Goal: Information Seeking & Learning: Learn about a topic

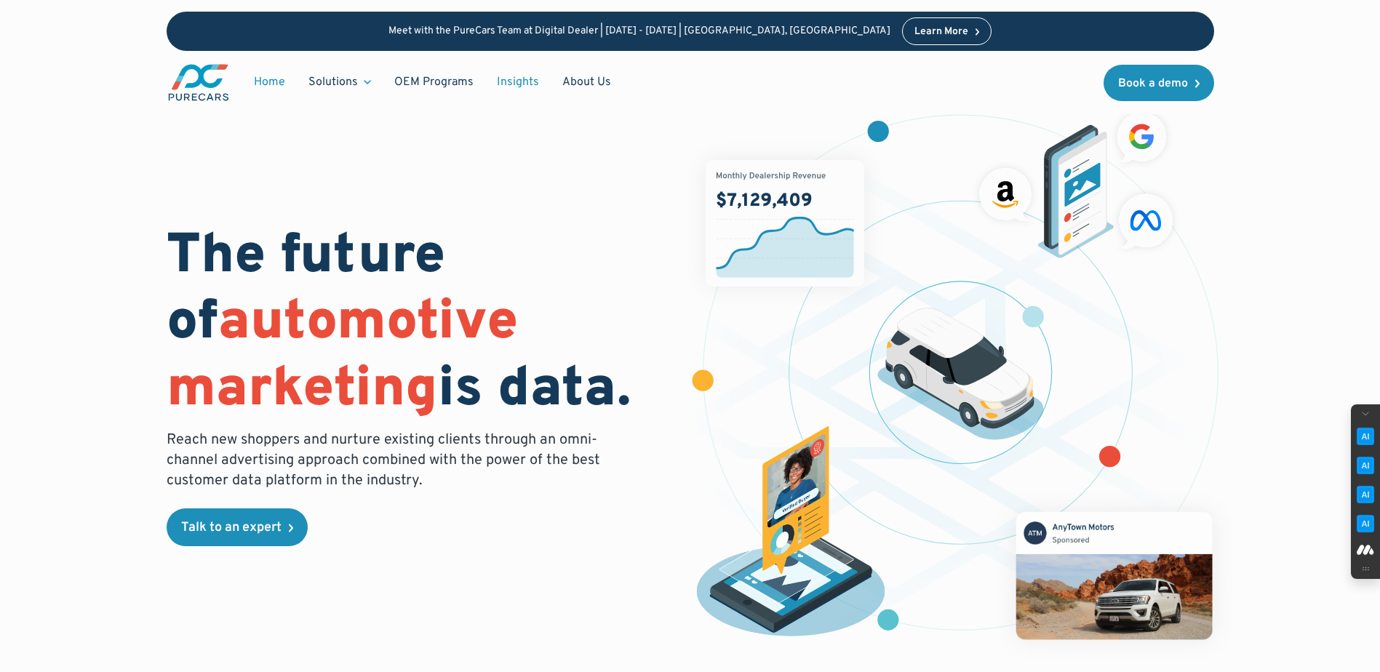
click at [513, 79] on link "Insights" at bounding box center [517, 82] width 65 height 28
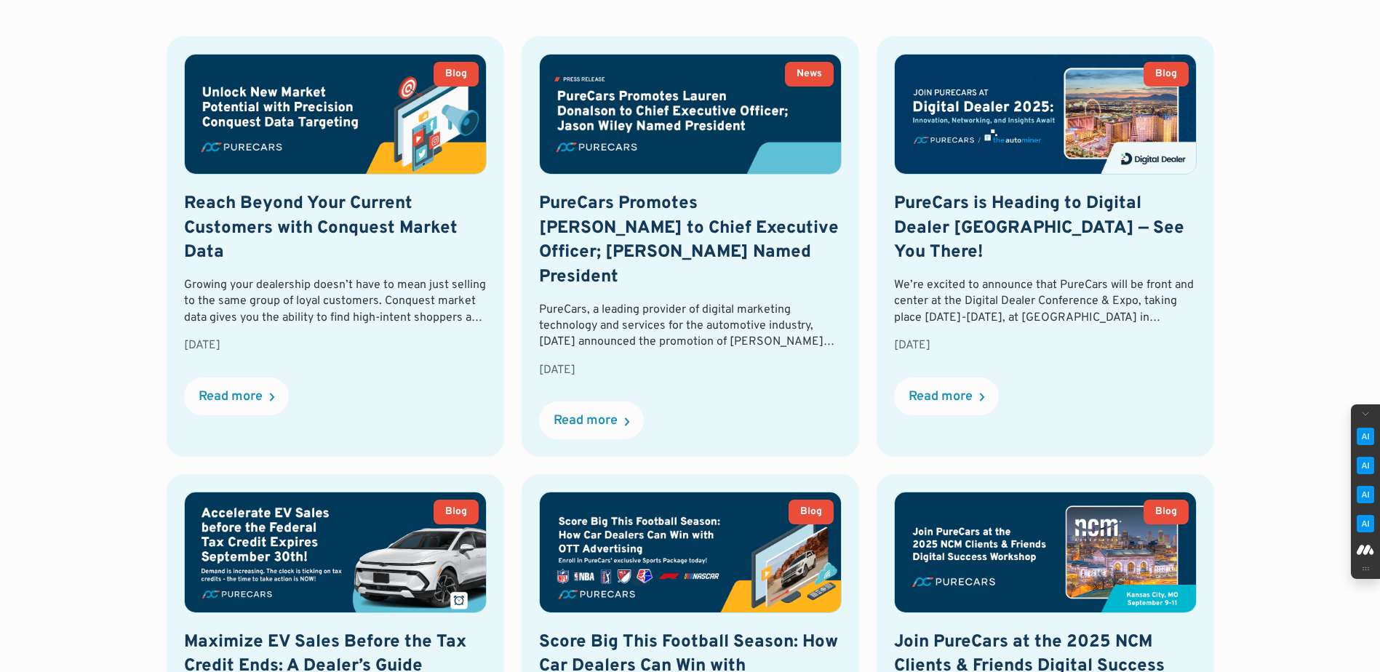
scroll to position [727, 0]
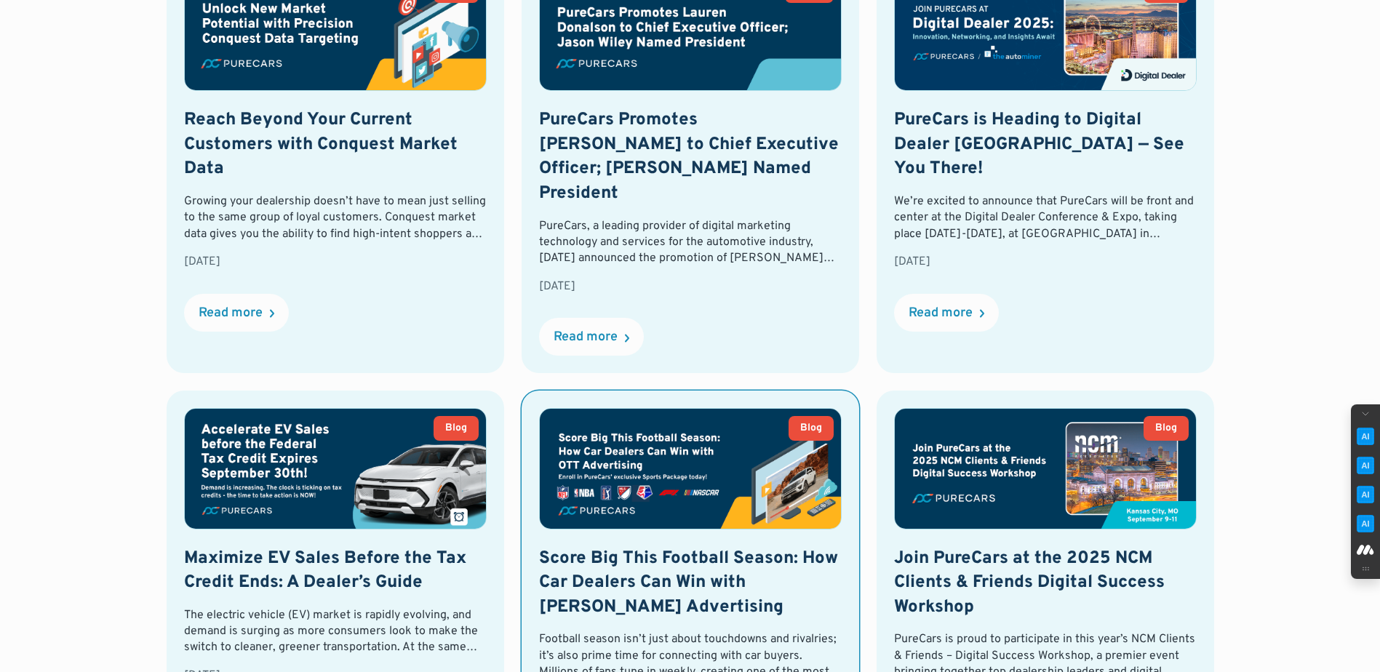
click at [652, 562] on h2 "Score Big This Football Season: How Car Dealers Can Win with OTT Advertising" at bounding box center [690, 583] width 303 height 73
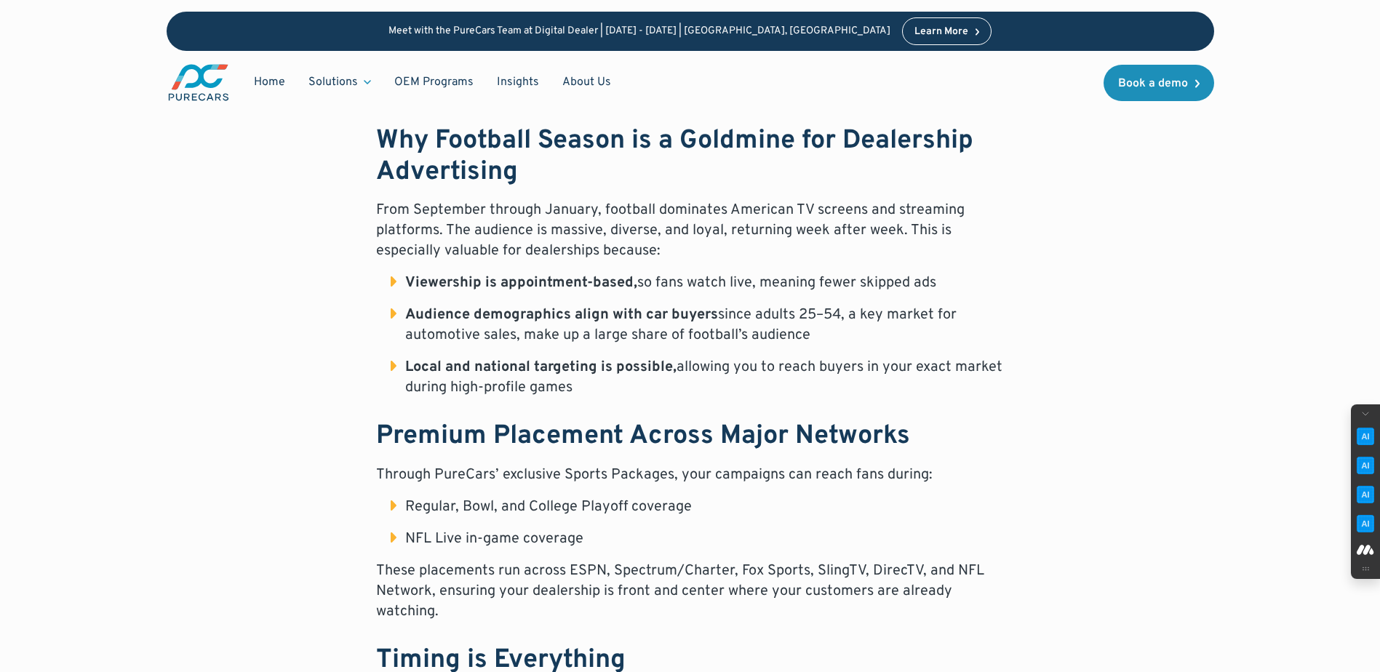
scroll to position [873, 0]
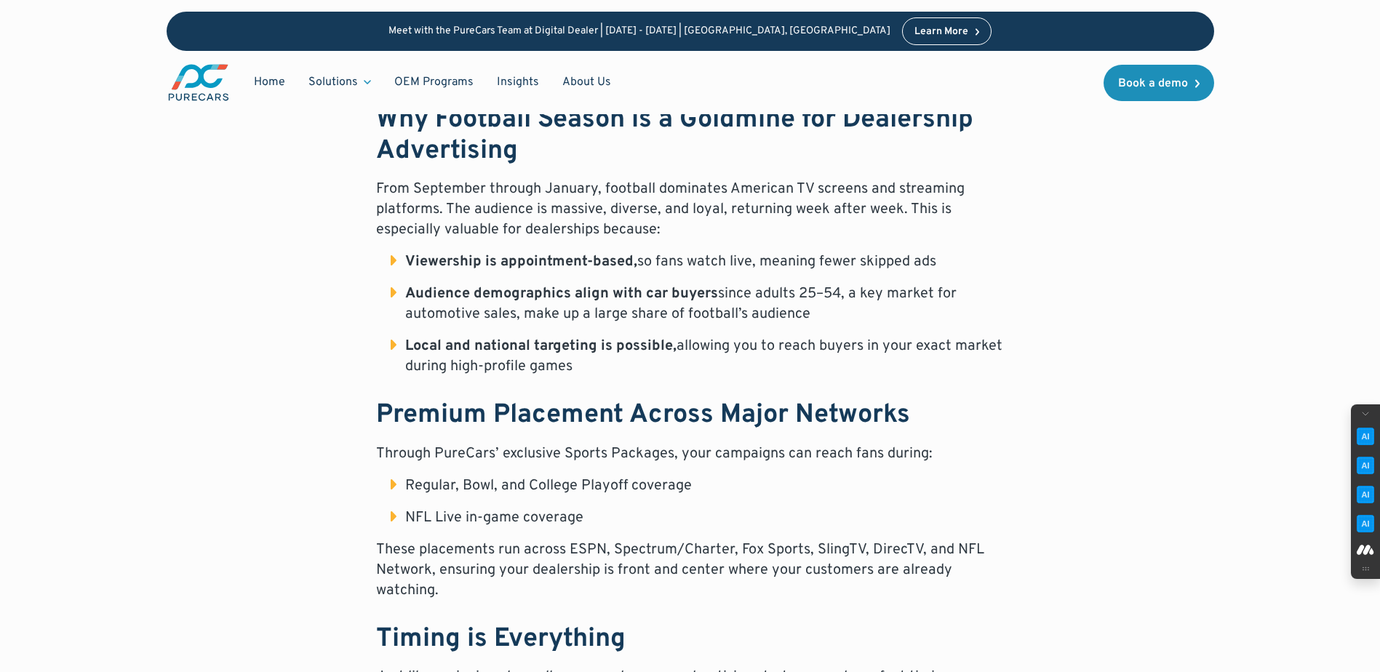
click at [209, 569] on div "Football season isn’t just about touchdowns and rivalries; it’s also prime time…" at bounding box center [690, 481] width 1047 height 1108
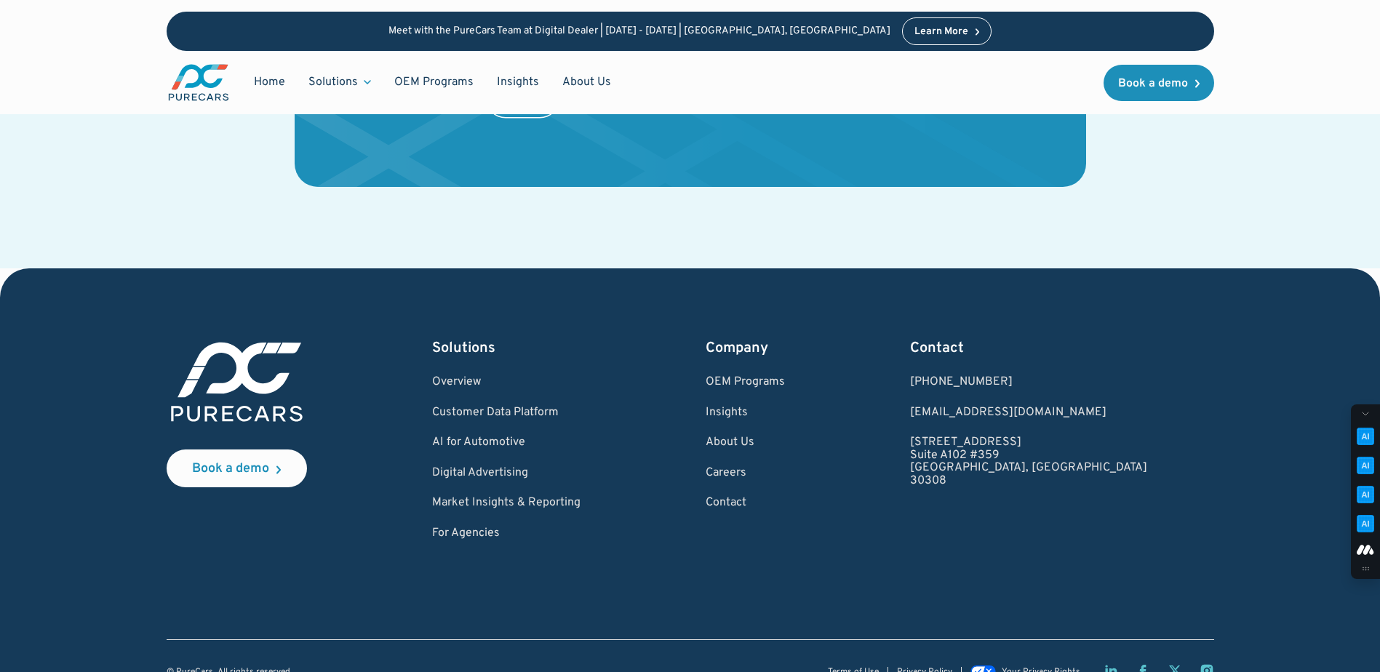
scroll to position [2876, 0]
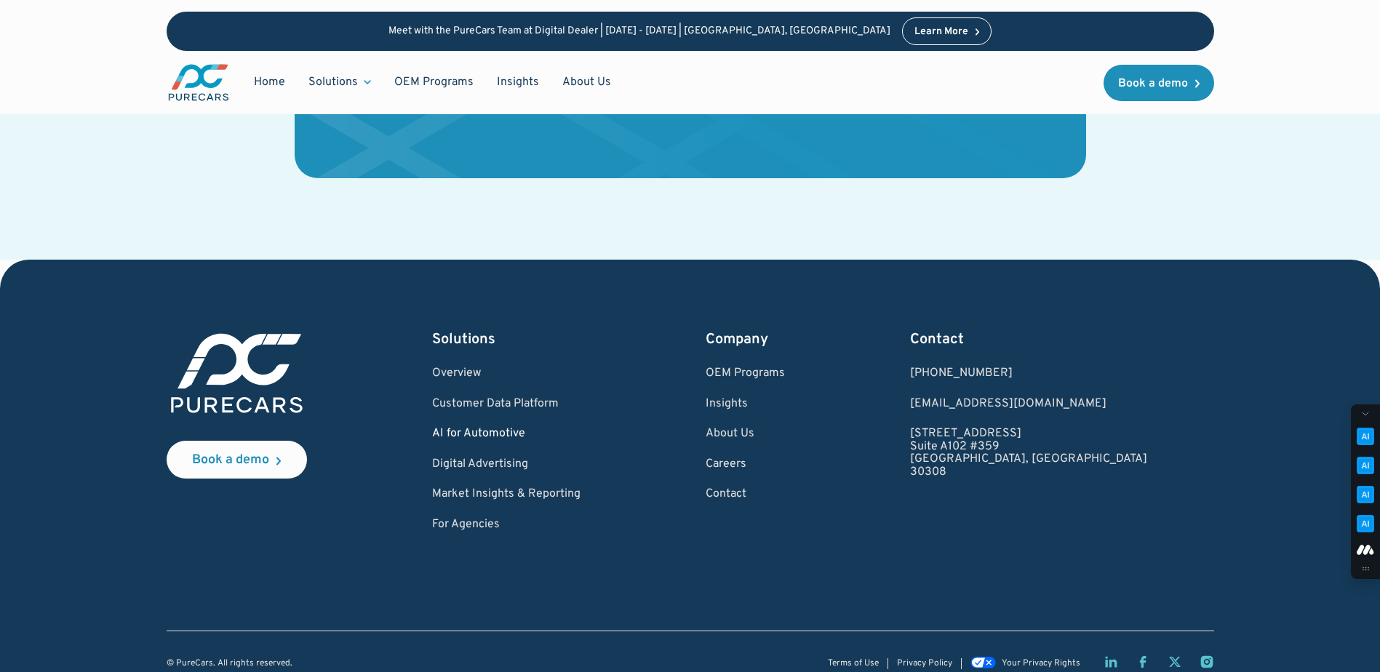
click at [497, 428] on link "AI for Automotive" at bounding box center [506, 434] width 148 height 13
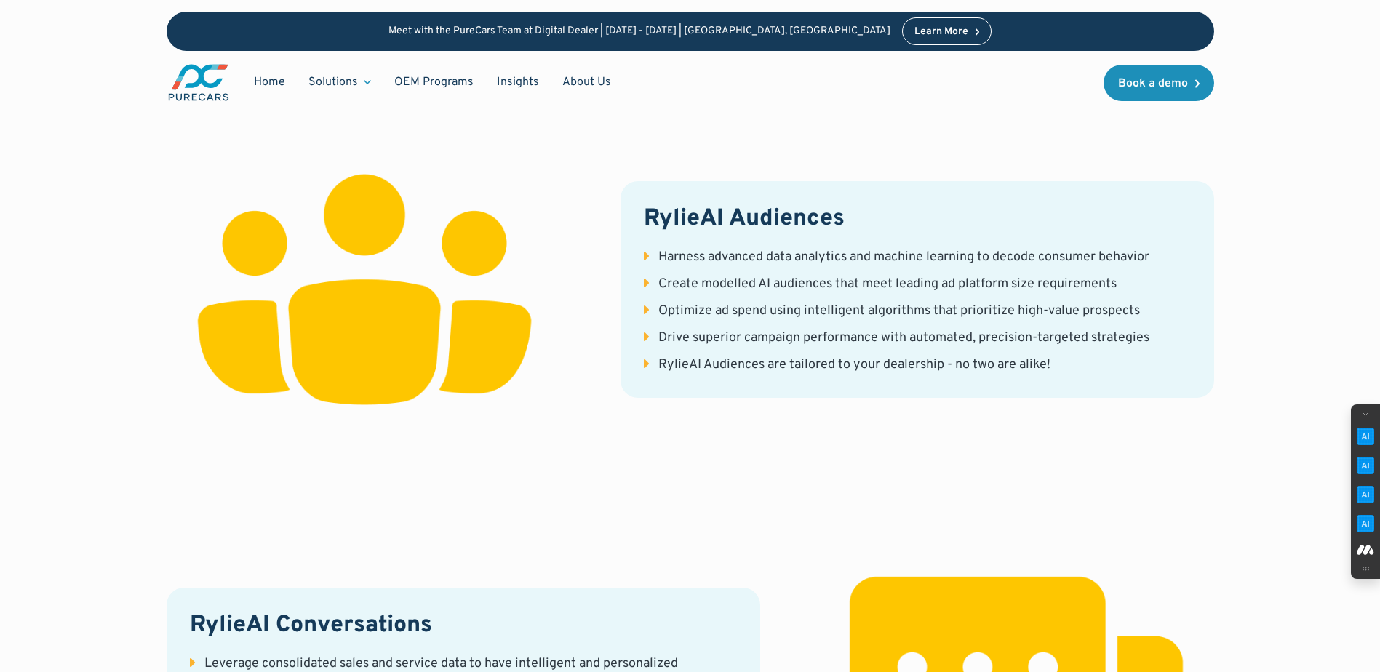
scroll to position [1818, 0]
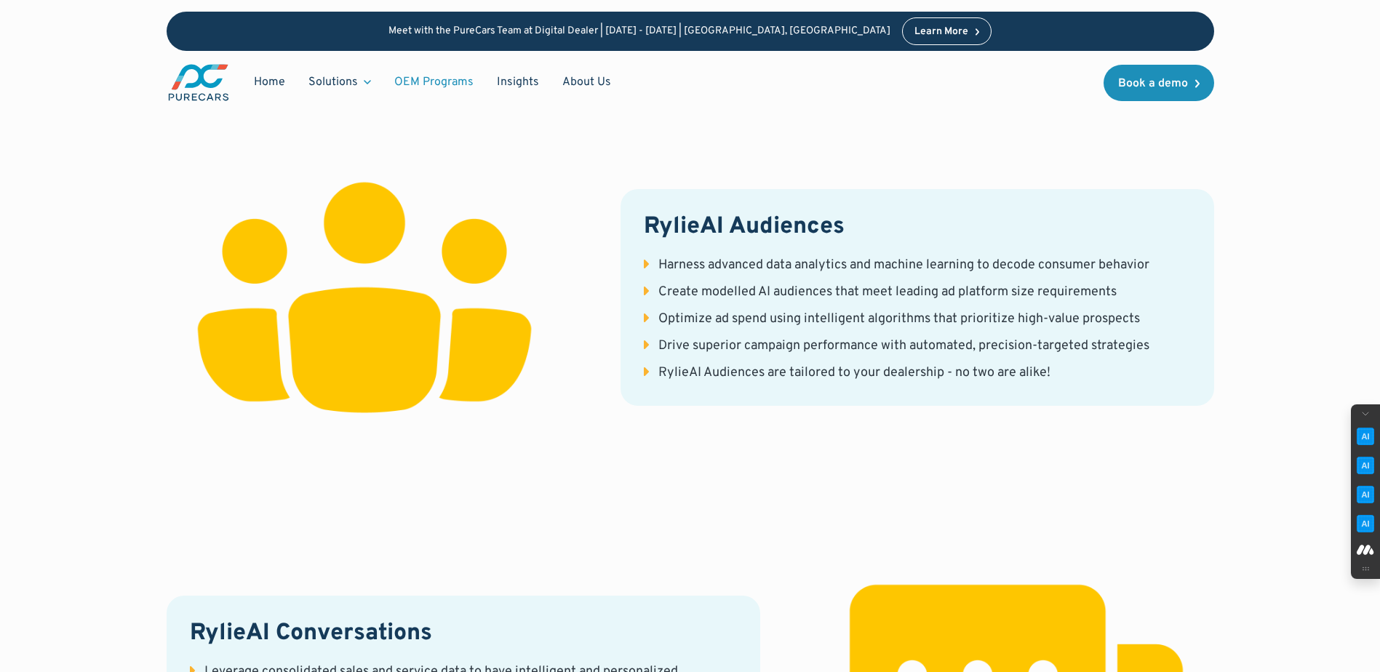
click at [429, 78] on link "OEM Programs" at bounding box center [434, 82] width 103 height 28
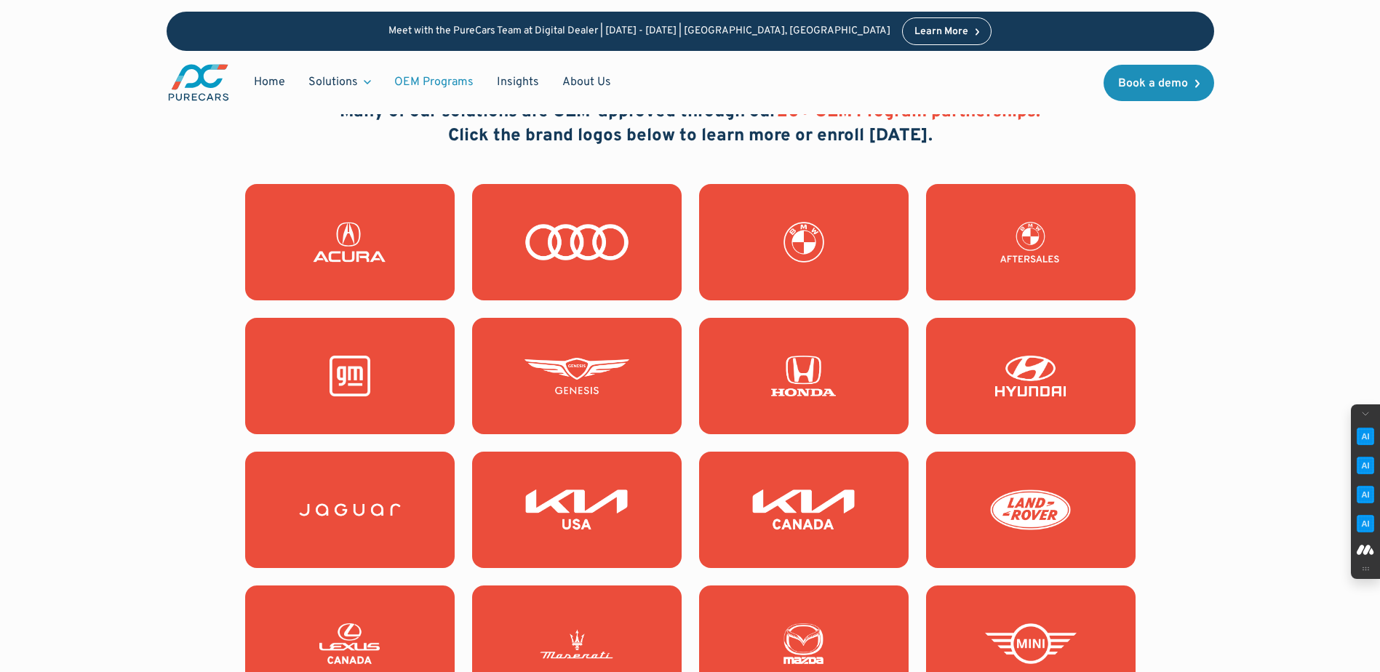
scroll to position [1236, 0]
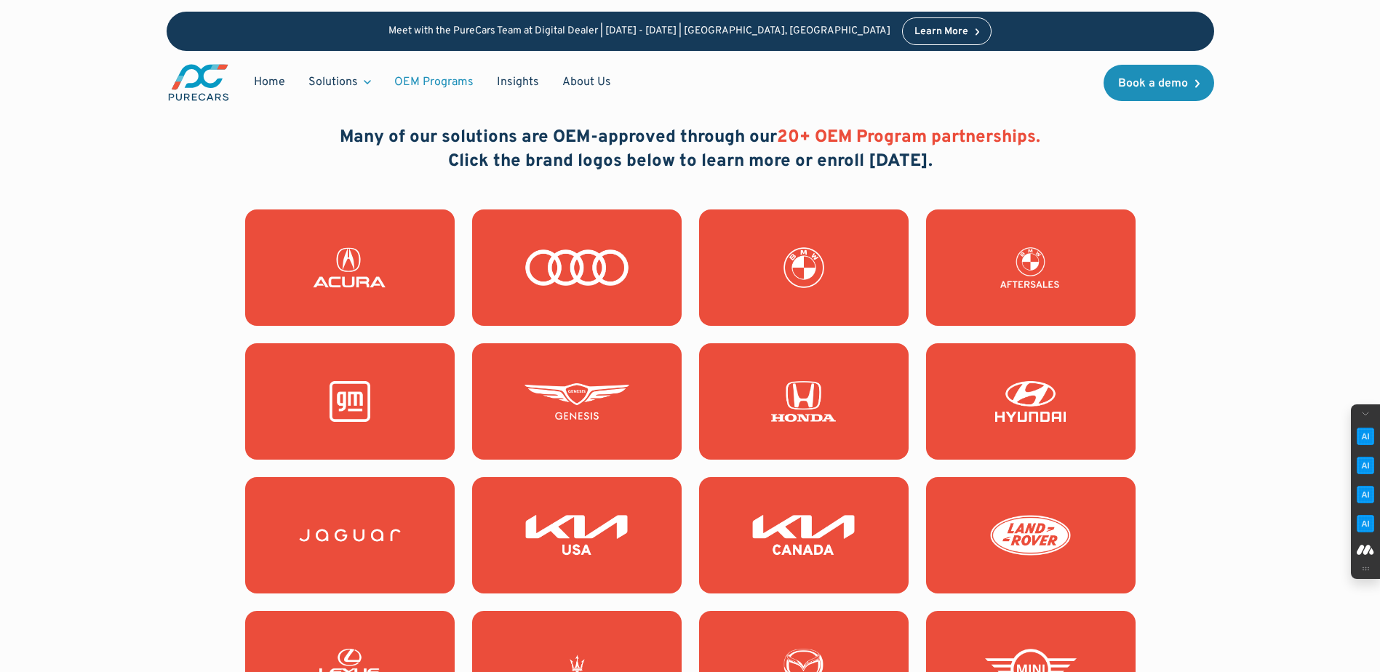
click at [543, 265] on img at bounding box center [576, 267] width 105 height 41
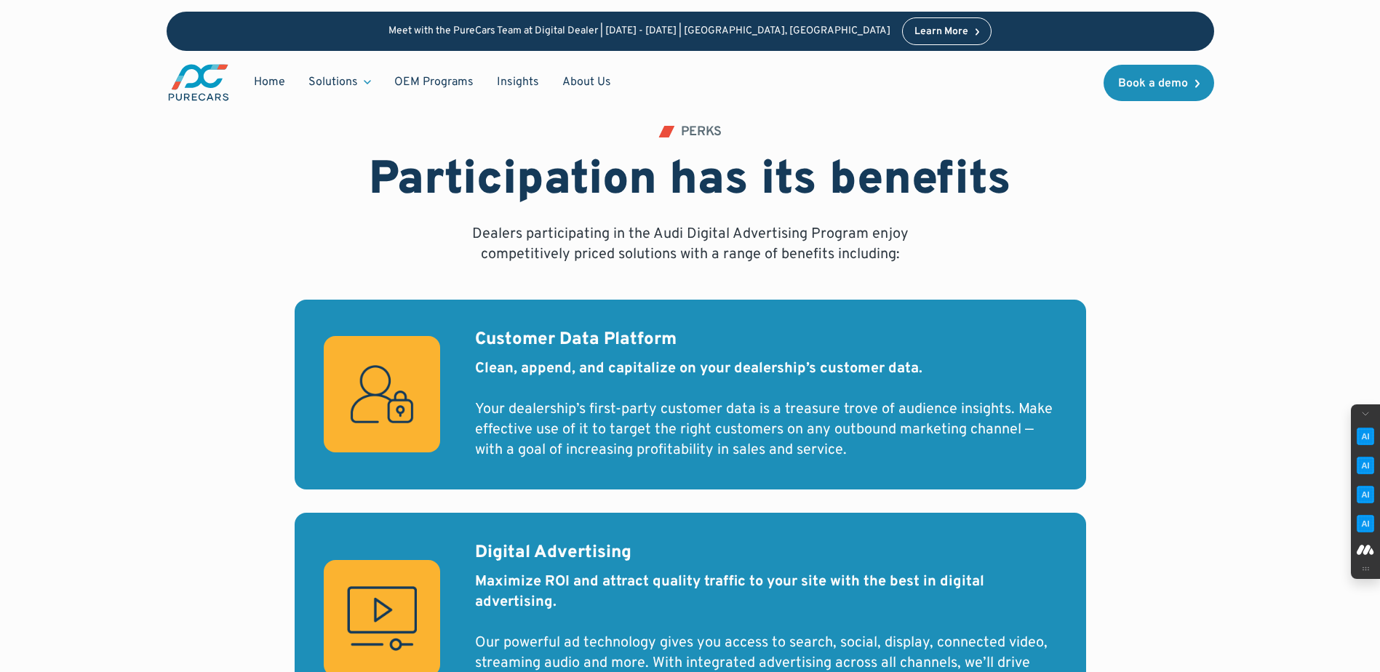
scroll to position [655, 0]
drag, startPoint x: 311, startPoint y: 497, endPoint x: 301, endPoint y: 497, distance: 9.5
click at [302, 497] on div "Customer Data Platform Clean, append, and capitalize on your dealership’s custo…" at bounding box center [690, 617] width 791 height 637
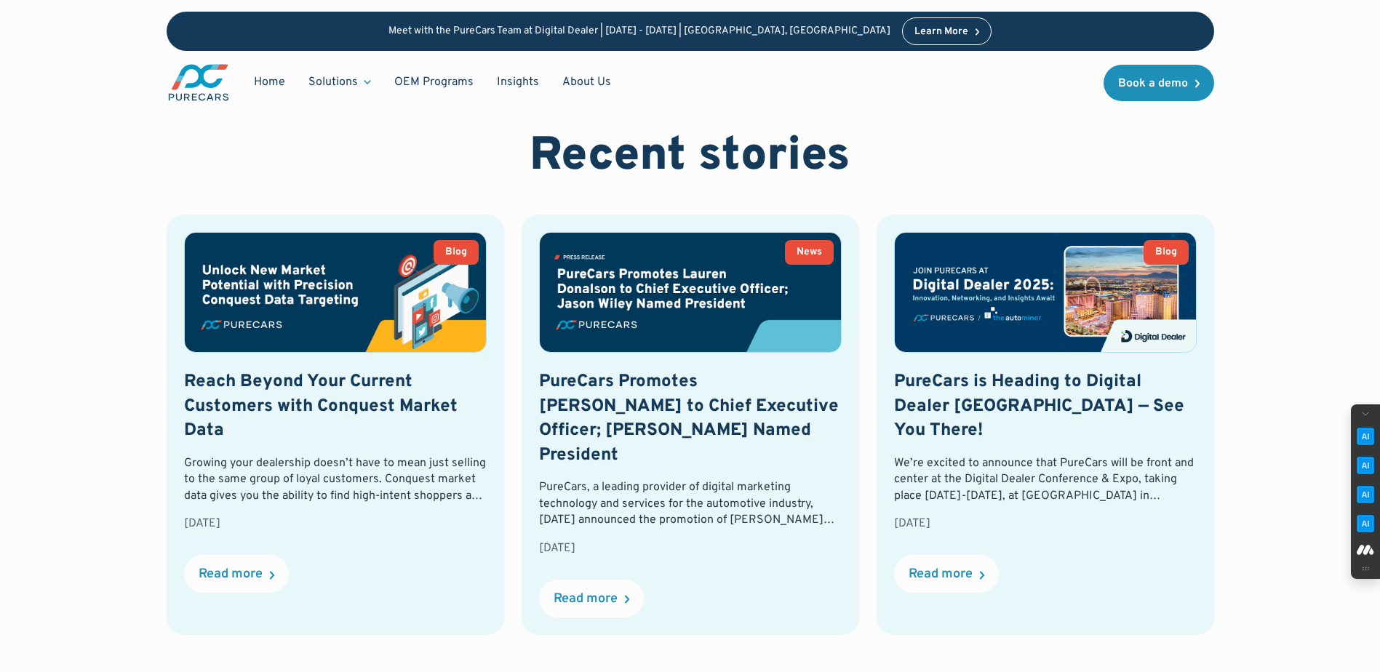
scroll to position [3418, 0]
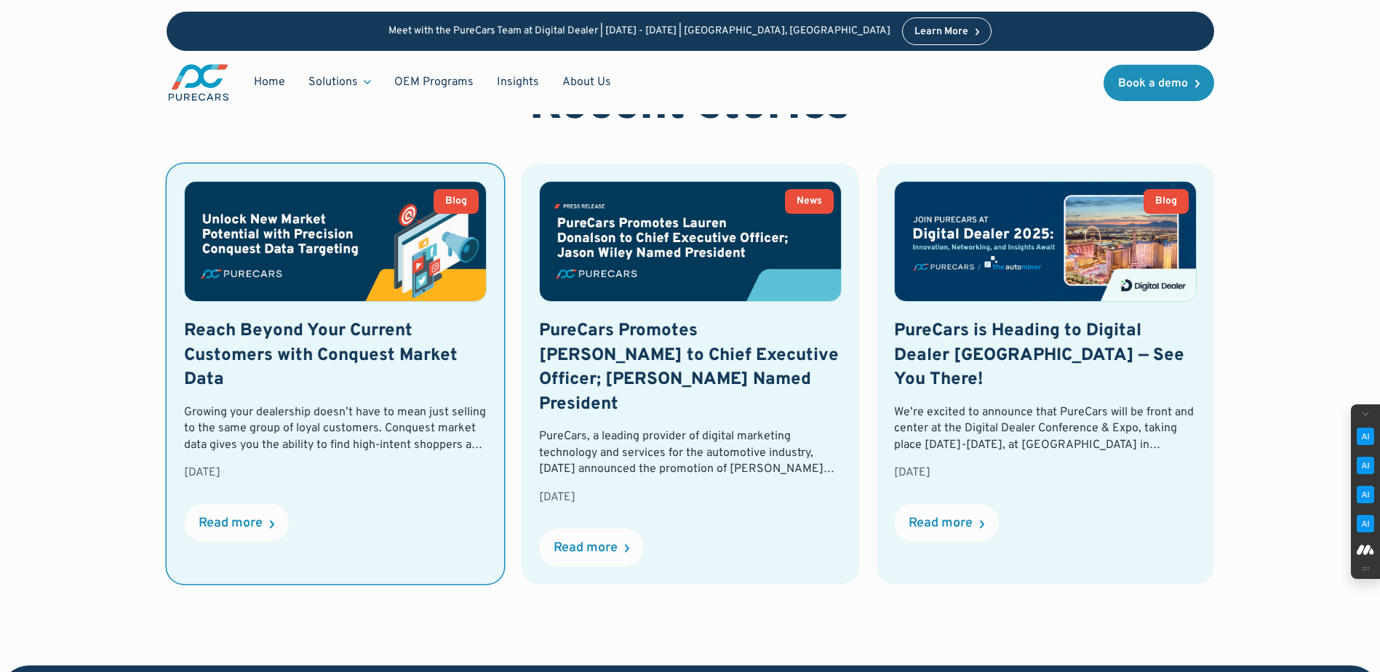
click at [308, 319] on h3 "Reach Beyond Your Current Customers with Conquest Market Data" at bounding box center [335, 355] width 303 height 73
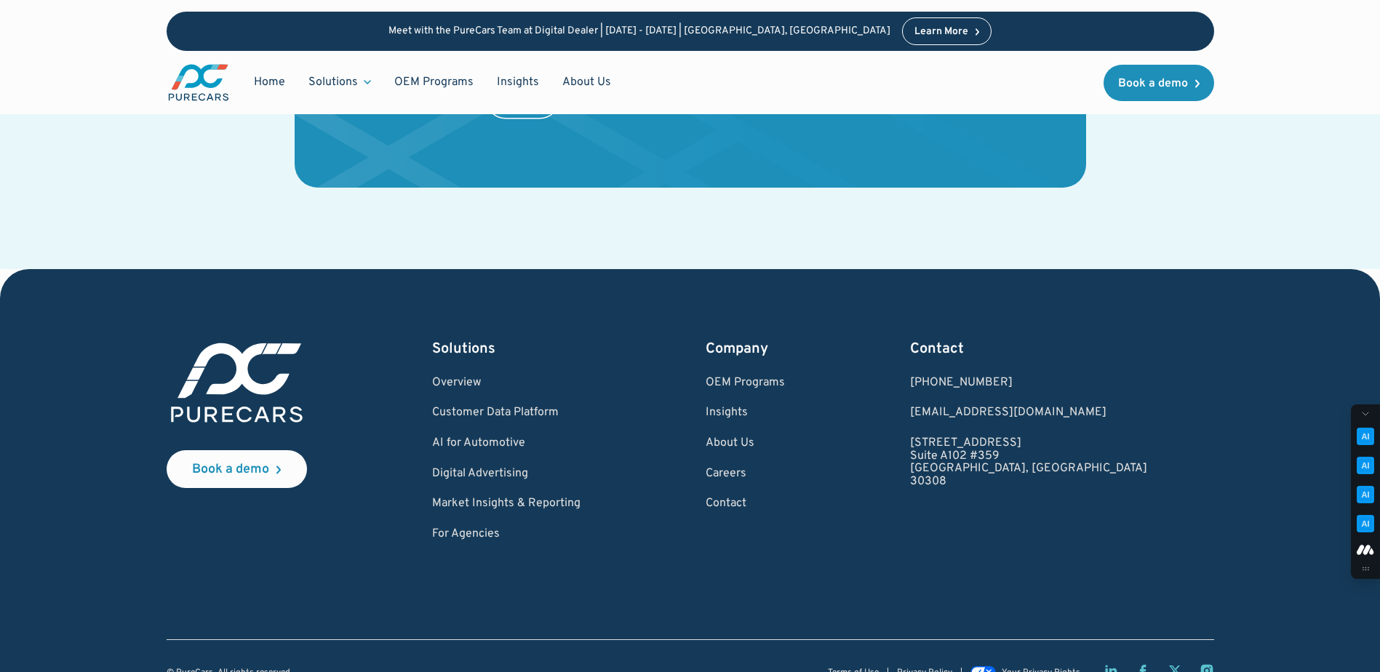
scroll to position [2969, 0]
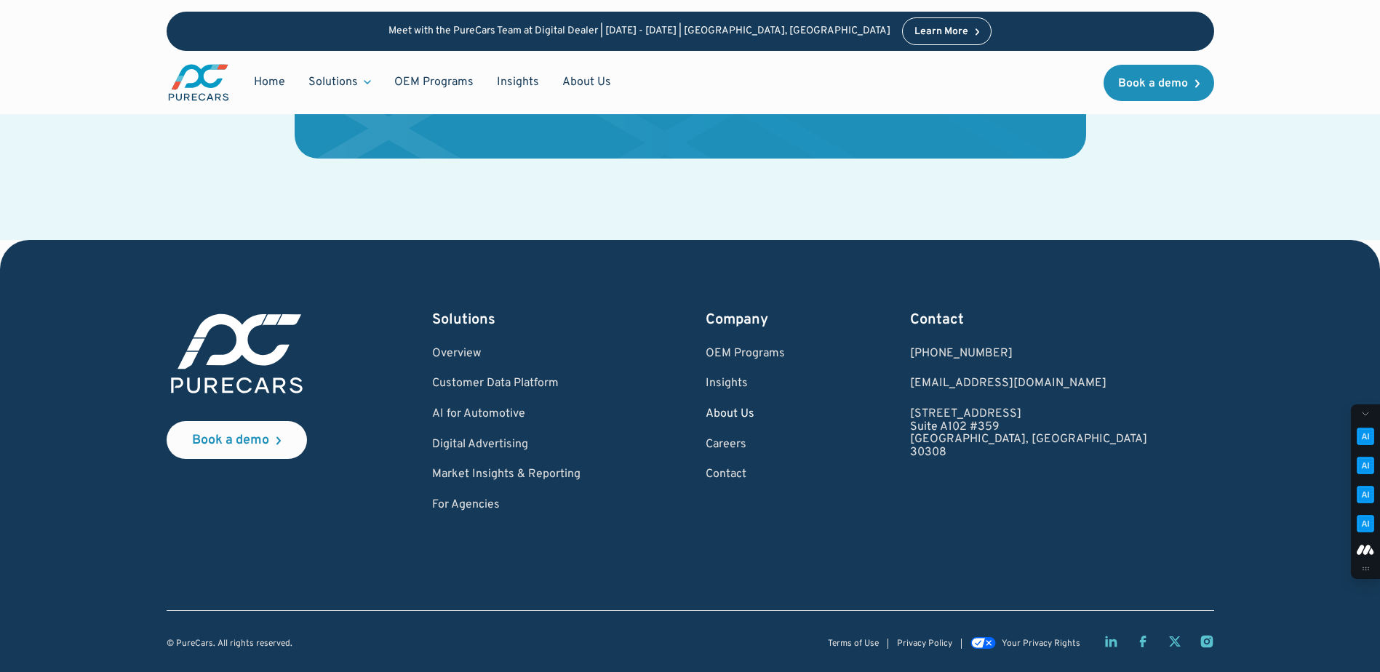
click at [785, 417] on link "About Us" at bounding box center [744, 414] width 79 height 13
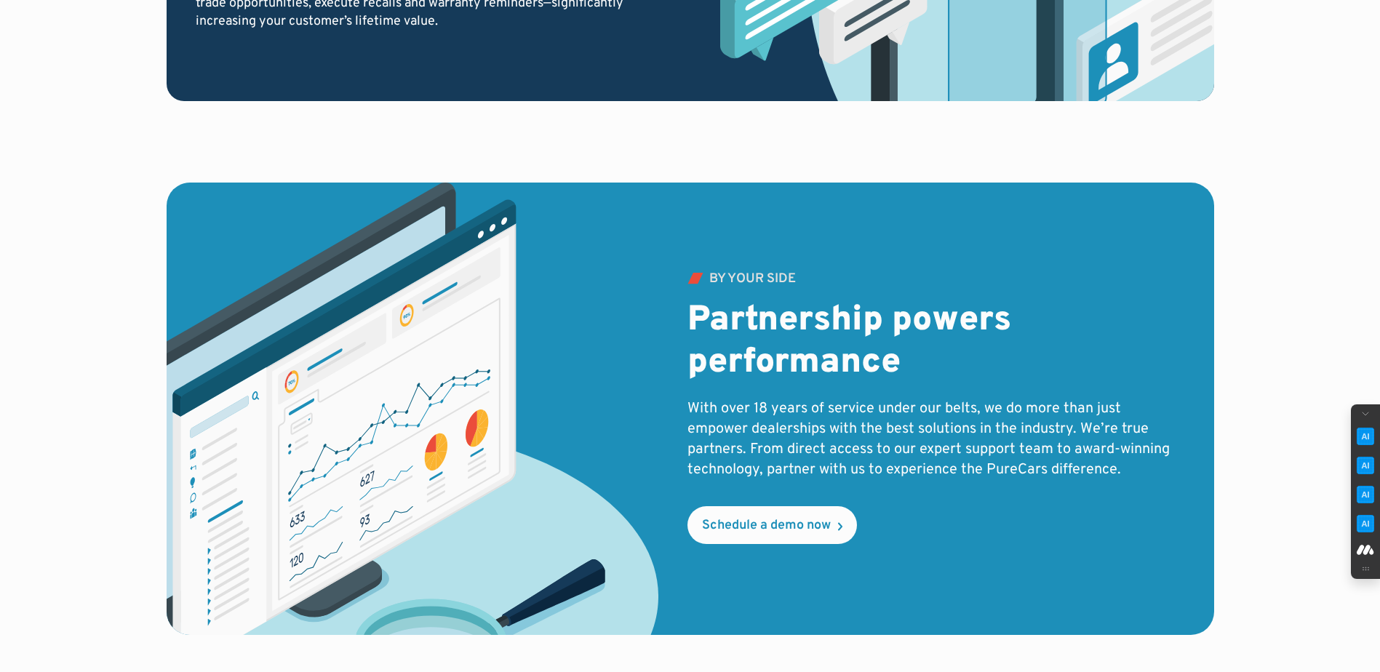
scroll to position [2473, 0]
